Goal: Find specific fact: Find contact information

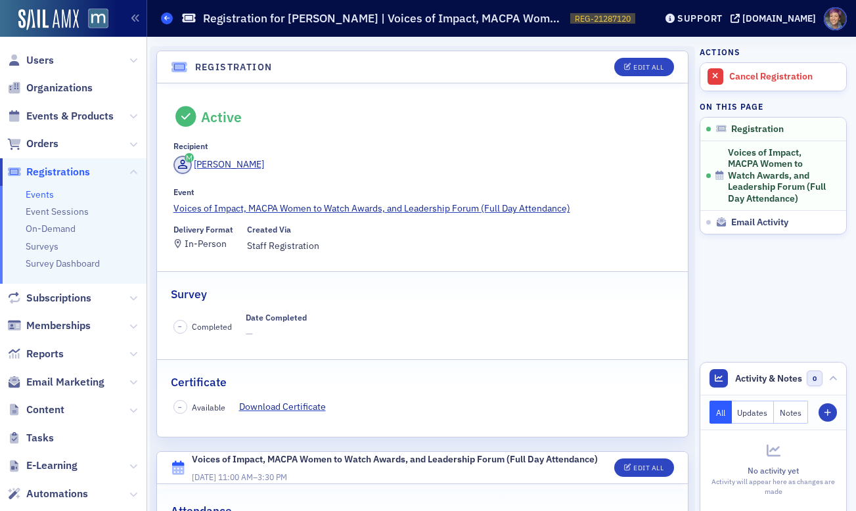
click at [166, 18] on icon at bounding box center [166, 18] width 5 height 6
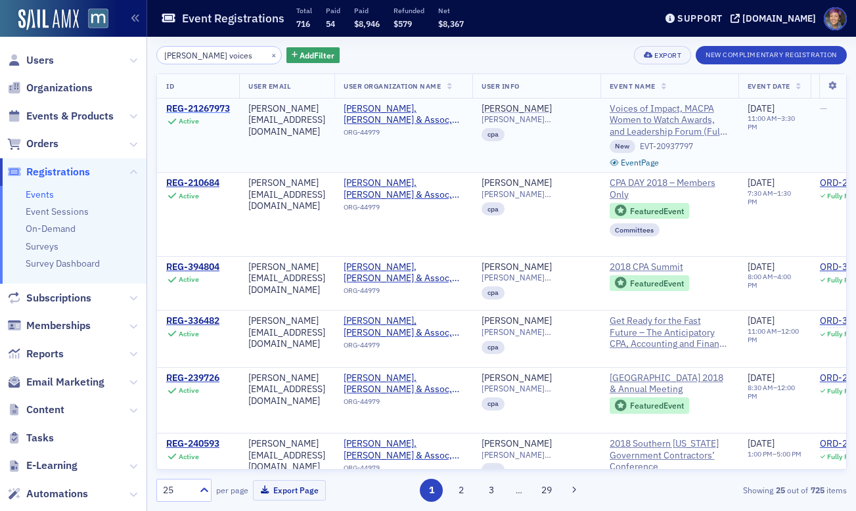
type input "[PERSON_NAME] voices"
click at [206, 109] on div "REG-21267973" at bounding box center [198, 109] width 64 height 12
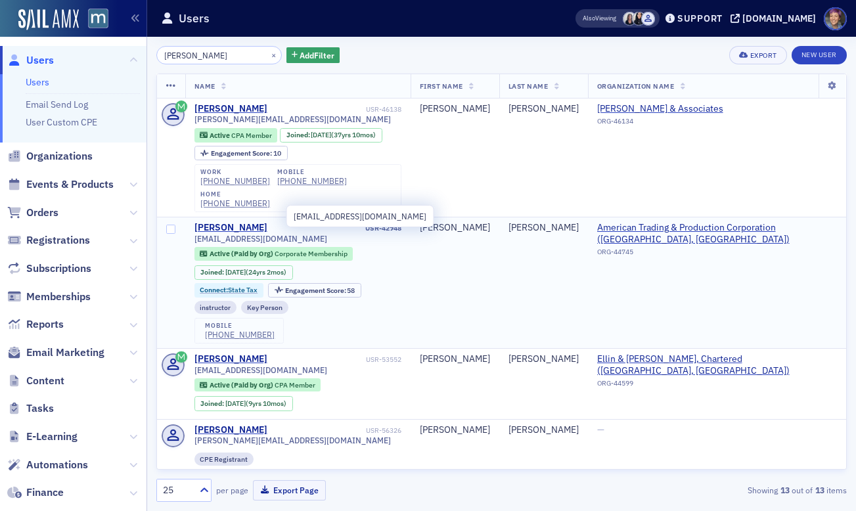
type input "lawson"
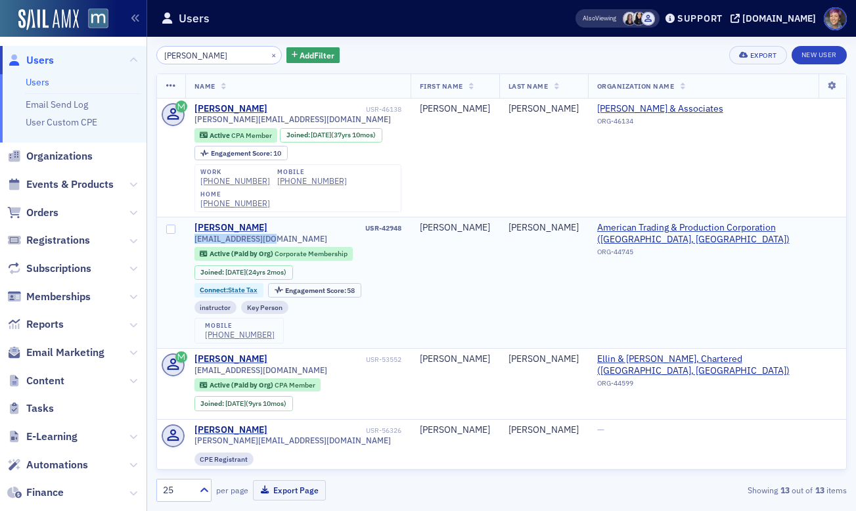
drag, startPoint x: 276, startPoint y: 215, endPoint x: 192, endPoint y: 219, distance: 84.2
click at [192, 219] on td "Jeffrey Lawson USR-42948 jlawson@atapco.com Active (Paid by Org) Corporate Memb…" at bounding box center [297, 282] width 225 height 131
copy span "jlawson@atapco.com"
